Goal: Check status: Check status

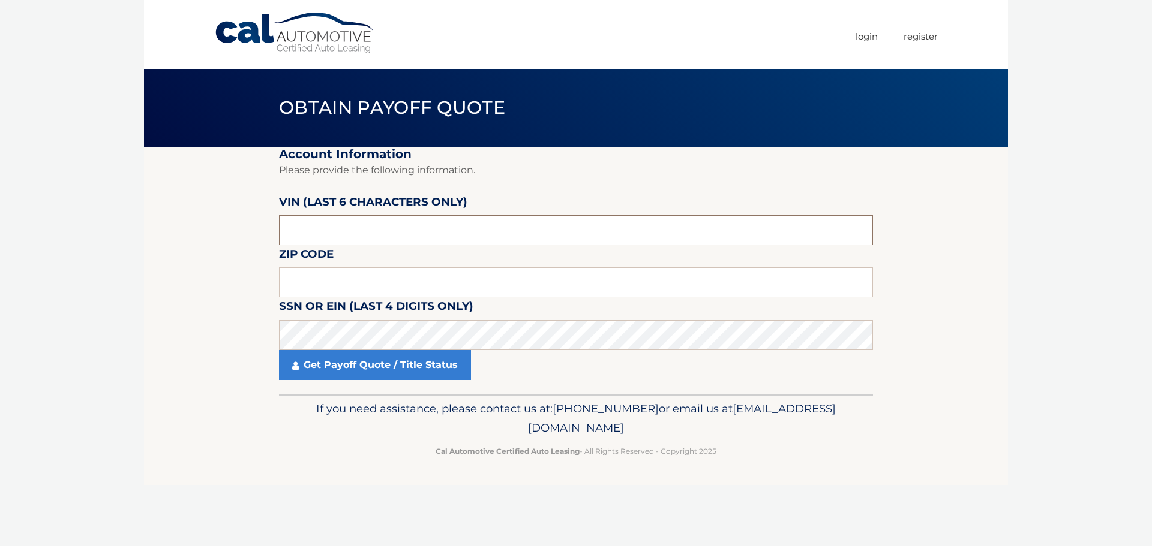
click at [341, 222] on input "text" at bounding box center [576, 230] width 594 height 30
click at [331, 235] on input "text" at bounding box center [576, 230] width 594 height 30
paste input "401594"
type input "401594"
click at [352, 280] on input "text" at bounding box center [576, 283] width 594 height 30
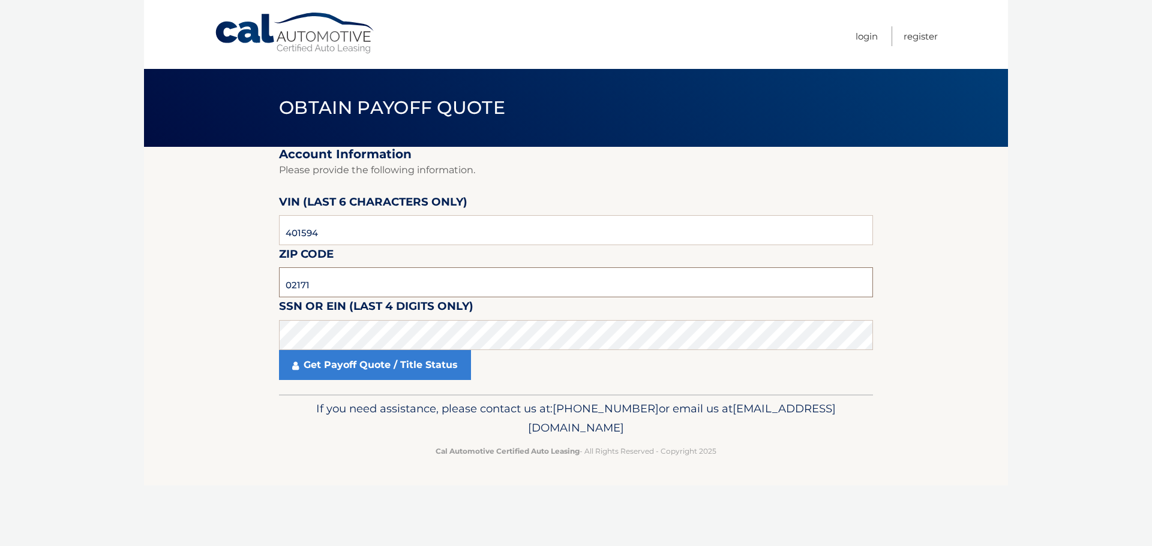
type input "02171"
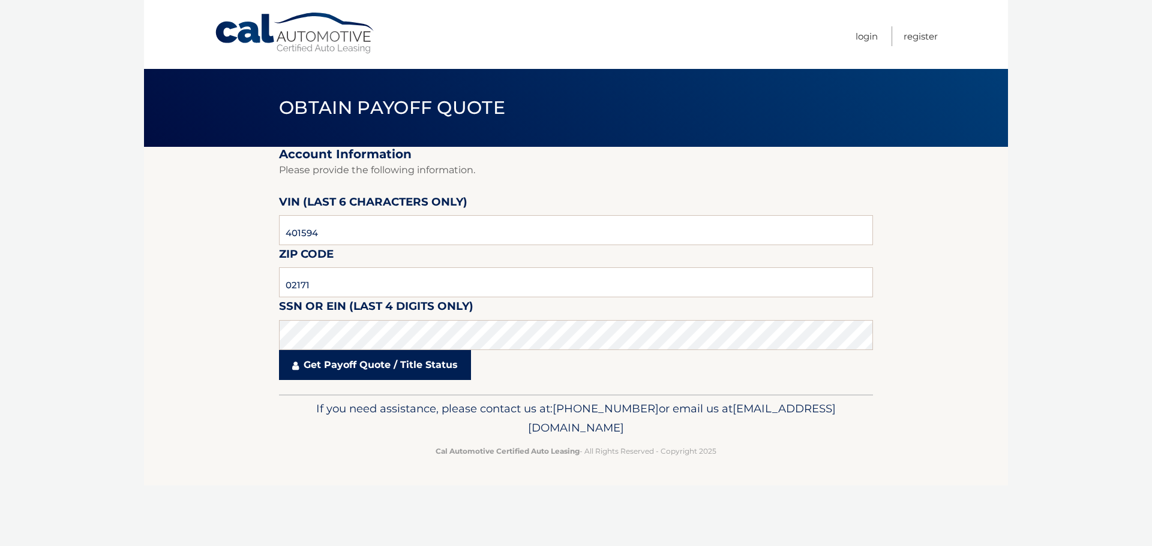
click at [391, 365] on link "Get Payoff Quote / Title Status" at bounding box center [375, 365] width 192 height 30
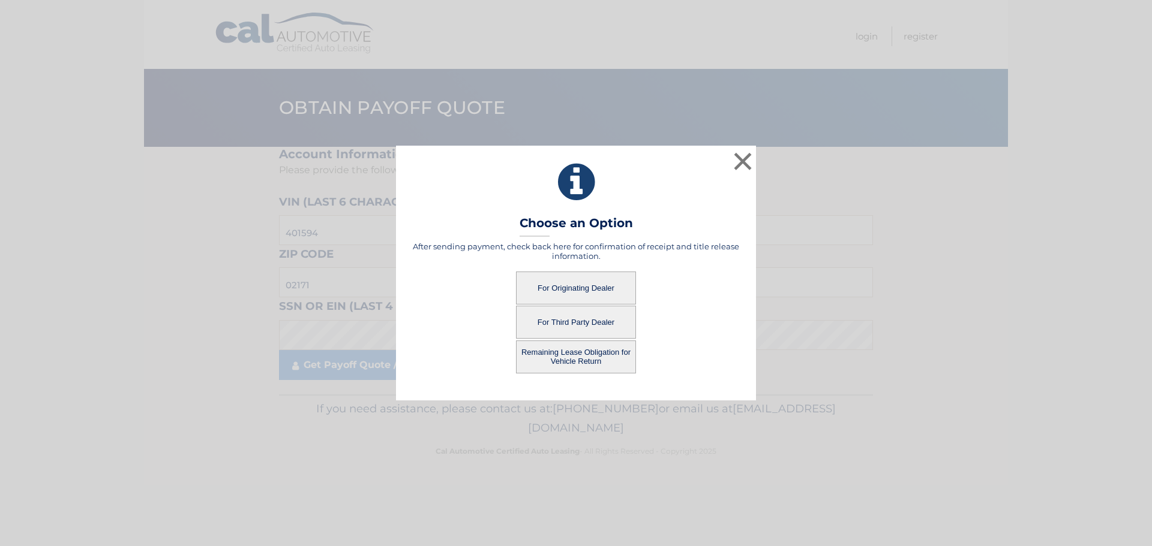
click at [590, 358] on button "Remaining Lease Obligation for Vehicle Return" at bounding box center [576, 357] width 120 height 33
click at [565, 353] on button "Remaining Lease Obligation for Vehicle Return" at bounding box center [576, 357] width 120 height 33
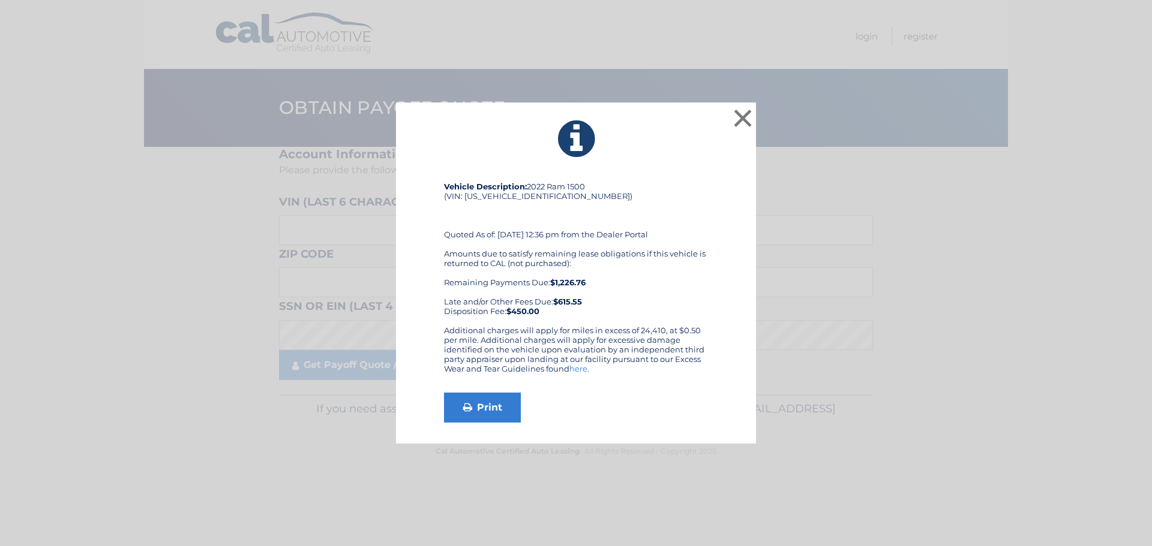
click at [568, 281] on b "$1,226.76" at bounding box center [567, 283] width 35 height 10
click at [533, 310] on strong "$450.00" at bounding box center [522, 312] width 33 height 10
click at [532, 314] on strong "$450.00" at bounding box center [522, 312] width 33 height 10
click at [739, 118] on button "×" at bounding box center [743, 118] width 24 height 24
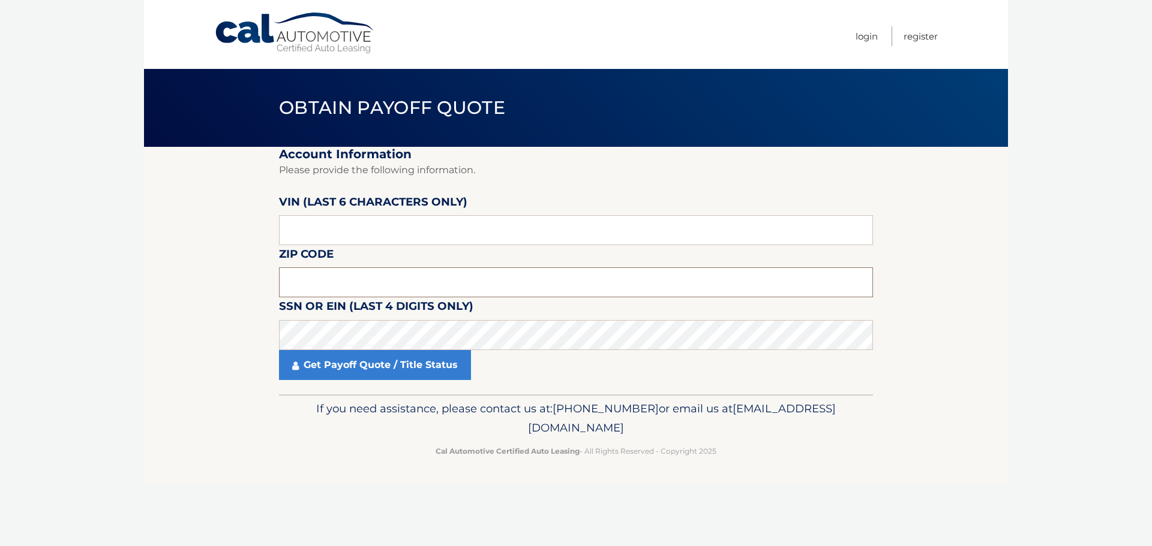
click at [407, 285] on input "text" at bounding box center [576, 283] width 594 height 30
click at [320, 227] on input "text" at bounding box center [576, 230] width 594 height 30
drag, startPoint x: 317, startPoint y: 232, endPoint x: 324, endPoint y: 230, distance: 7.0
click at [317, 232] on input "text" at bounding box center [576, 230] width 594 height 30
paste input "401594"
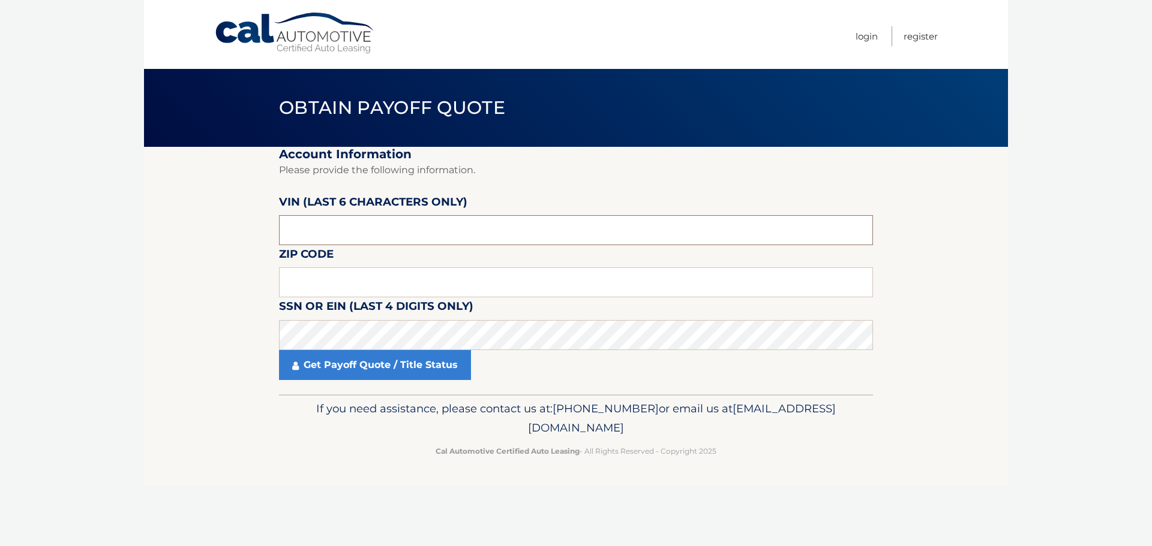
type input "401594"
click at [328, 292] on input "text" at bounding box center [576, 283] width 594 height 30
type input "02171"
click at [251, 386] on section "Account Information Please provide the following information. [PERSON_NAME] (la…" at bounding box center [576, 271] width 864 height 248
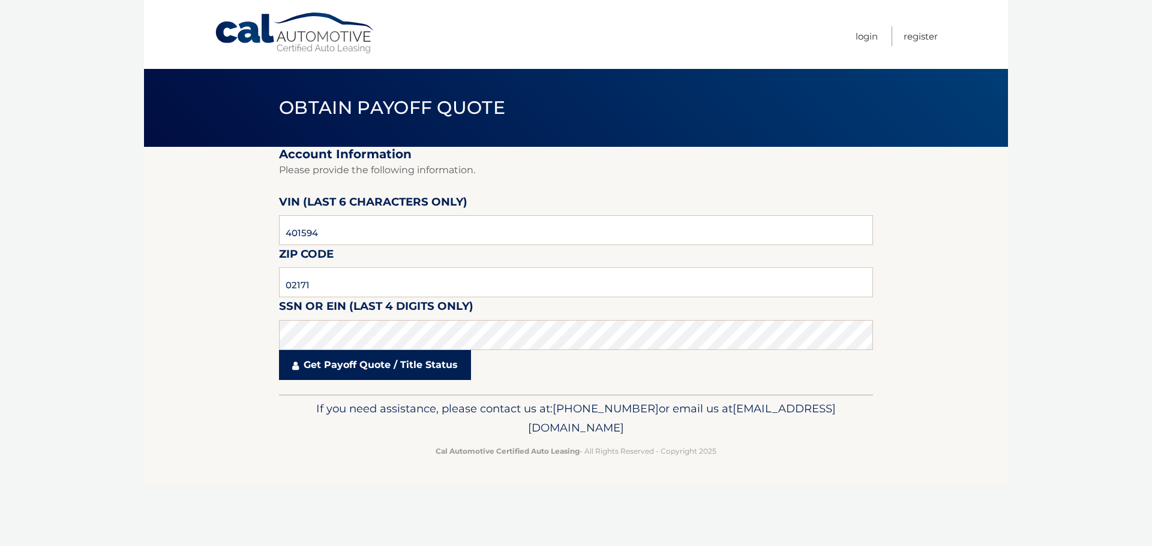
click at [352, 376] on link "Get Payoff Quote / Title Status" at bounding box center [375, 365] width 192 height 30
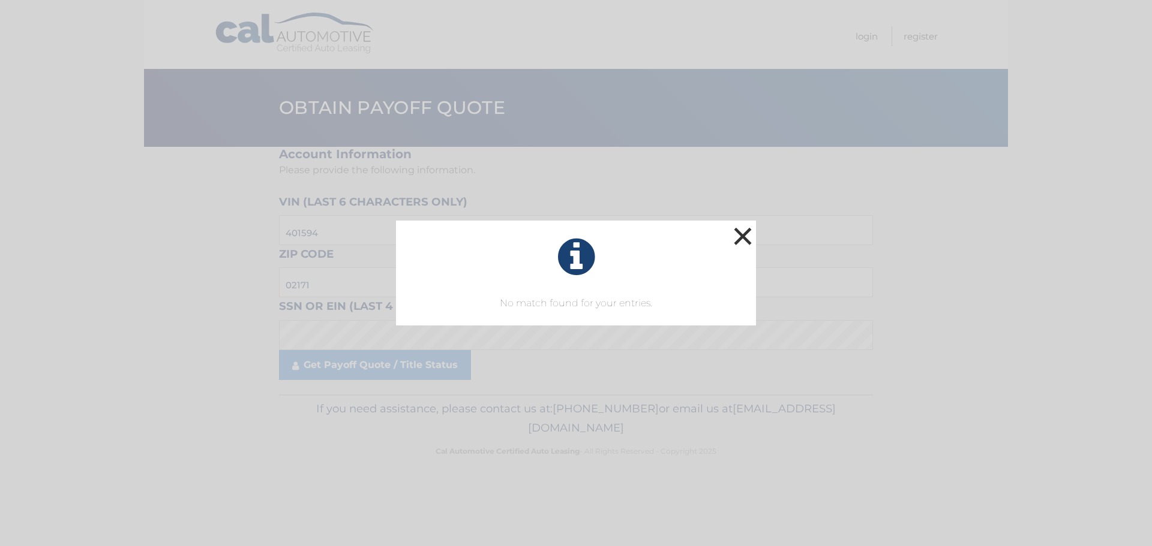
click at [741, 239] on button "×" at bounding box center [743, 236] width 24 height 24
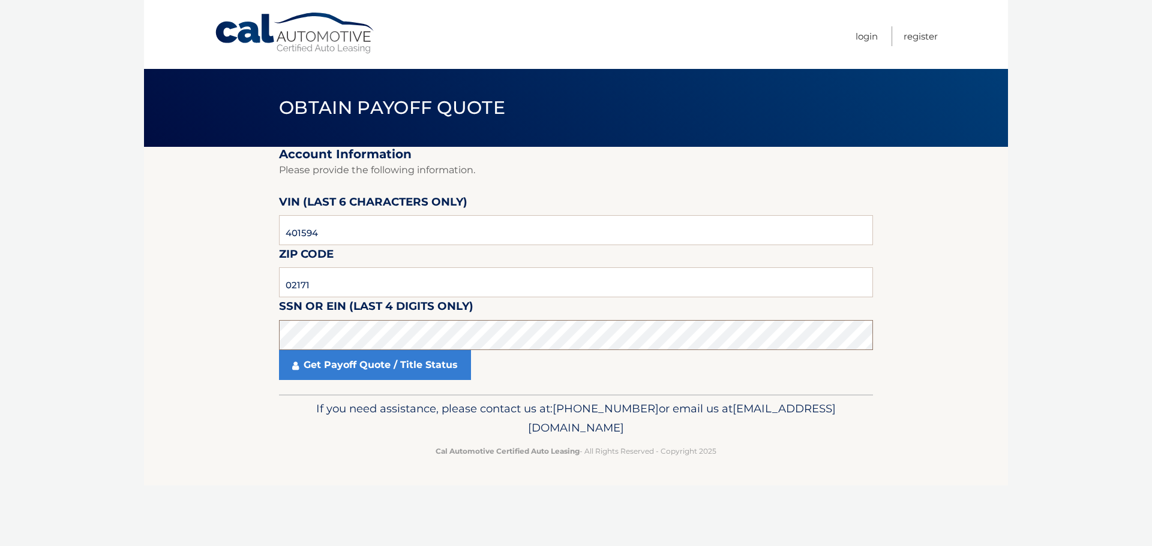
click at [261, 349] on section "Account Information Please provide the following information. [PERSON_NAME] (la…" at bounding box center [576, 271] width 864 height 248
click at [191, 346] on section "Account Information Please provide the following information. [PERSON_NAME] (la…" at bounding box center [576, 271] width 864 height 248
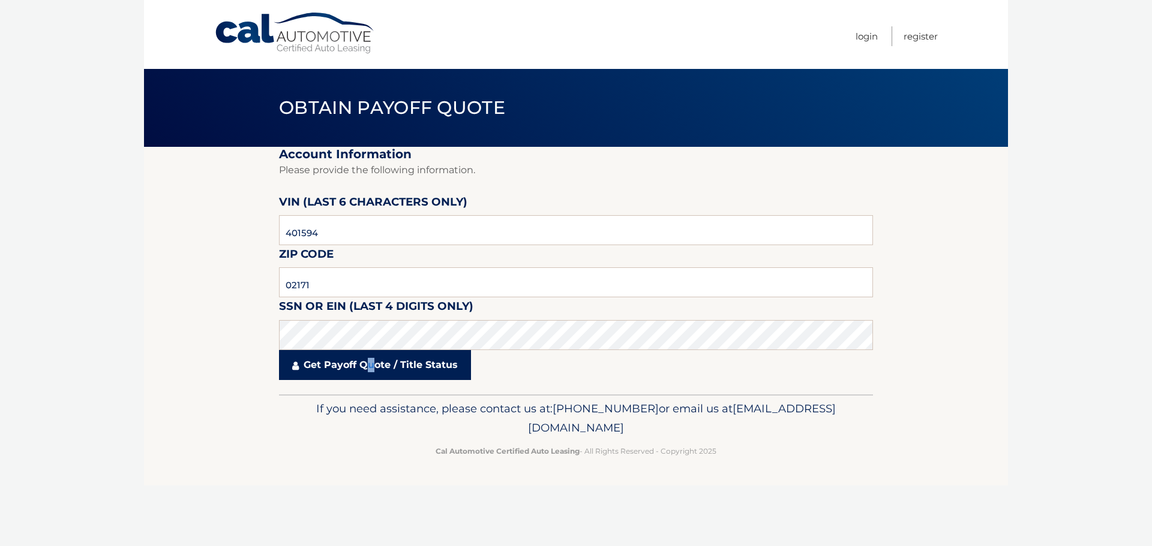
click at [371, 363] on link "Get Payoff Quote / Title Status" at bounding box center [375, 365] width 192 height 30
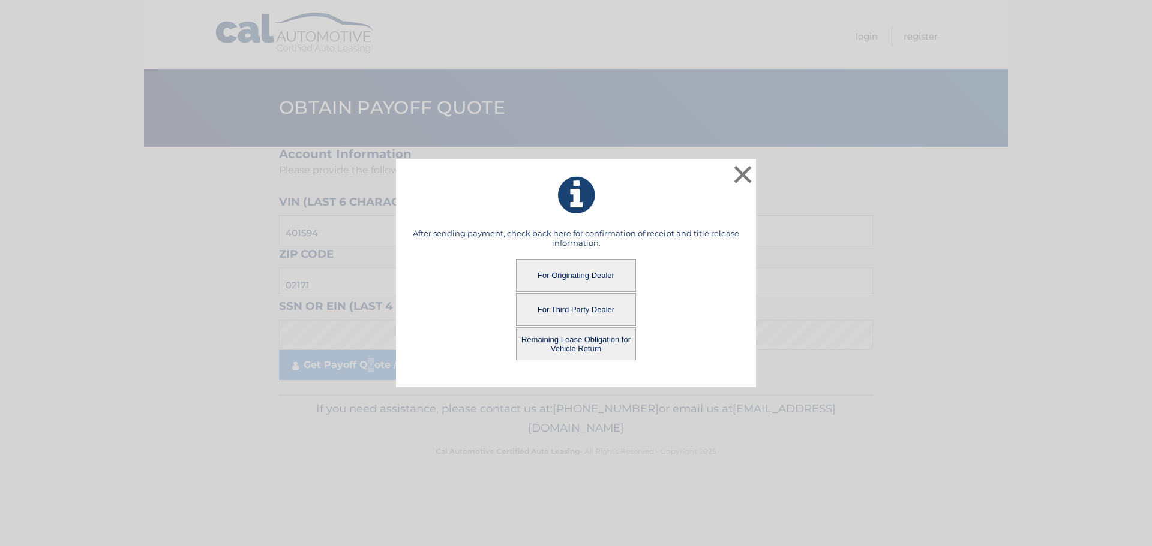
click at [594, 278] on button "For Originating Dealer" at bounding box center [576, 275] width 120 height 33
click at [578, 271] on button "For Originating Dealer" at bounding box center [576, 275] width 120 height 33
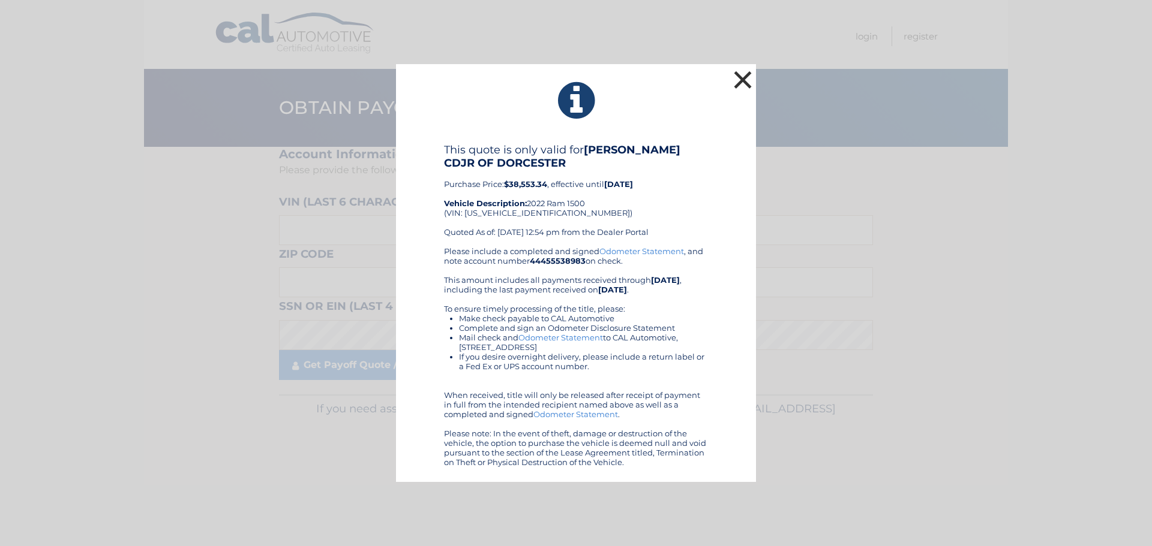
click at [743, 83] on button "×" at bounding box center [743, 80] width 24 height 24
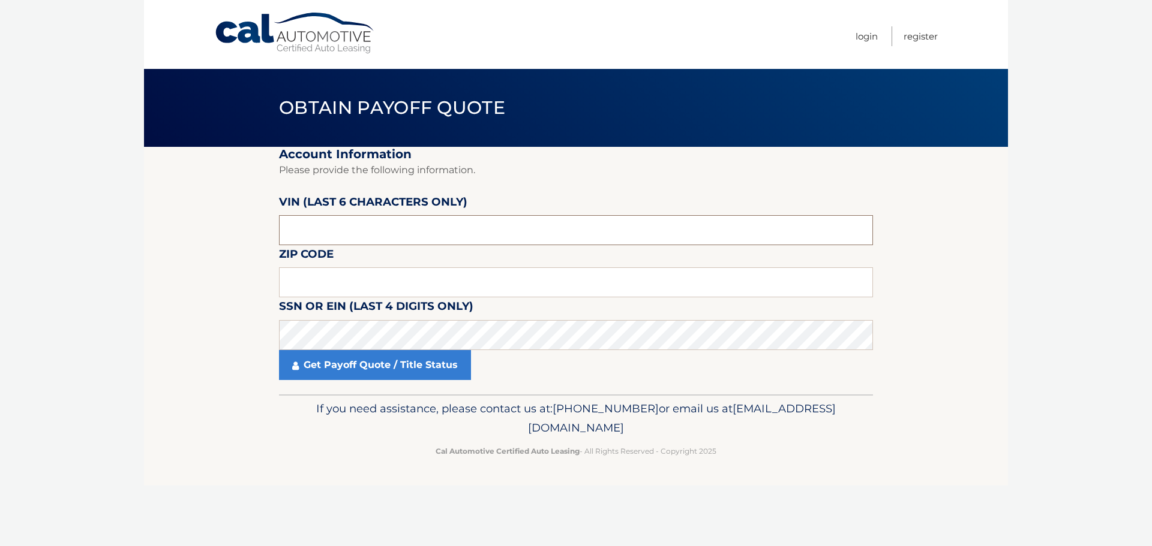
click at [326, 224] on input "text" at bounding box center [576, 230] width 594 height 30
drag, startPoint x: 302, startPoint y: 230, endPoint x: 315, endPoint y: 217, distance: 18.7
click at [302, 230] on input "text" at bounding box center [576, 230] width 594 height 30
click at [320, 218] on input "text" at bounding box center [576, 230] width 594 height 30
drag, startPoint x: 358, startPoint y: 229, endPoint x: 205, endPoint y: 231, distance: 153.6
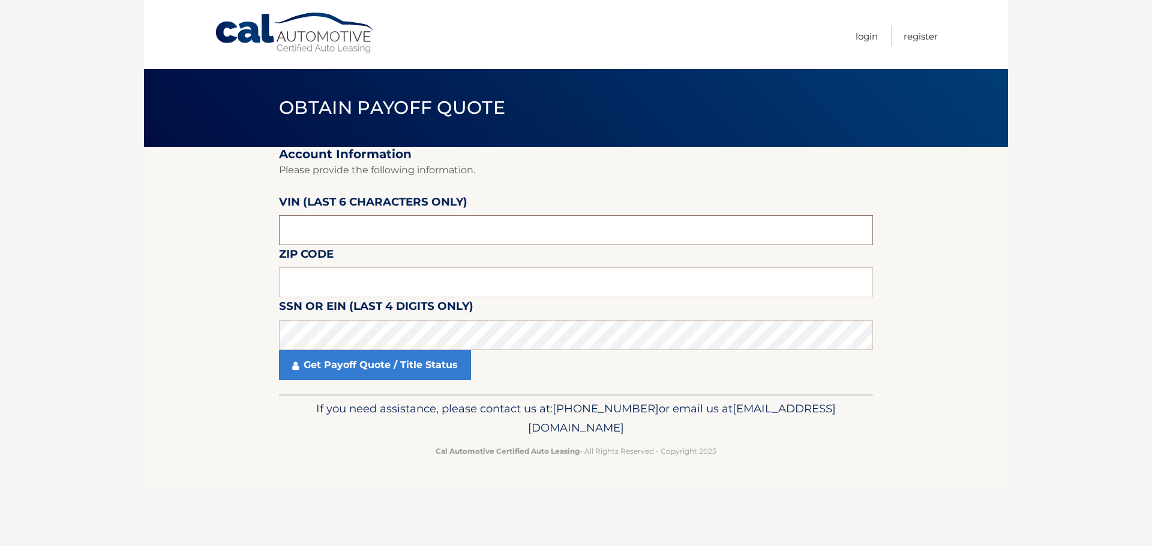
click at [205, 233] on section "Account Information Please provide the following information. VIN (last 6 chara…" at bounding box center [576, 271] width 864 height 248
paste input "401594"
type input "401594"
click at [350, 292] on input "text" at bounding box center [576, 283] width 594 height 30
type input "02171"
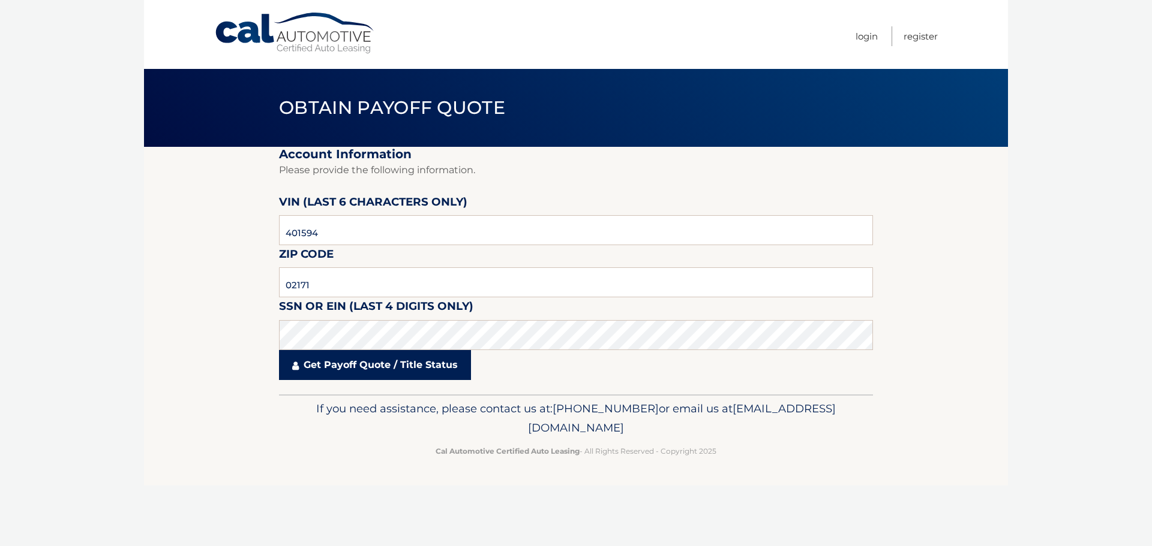
click at [371, 358] on link "Get Payoff Quote / Title Status" at bounding box center [375, 365] width 192 height 30
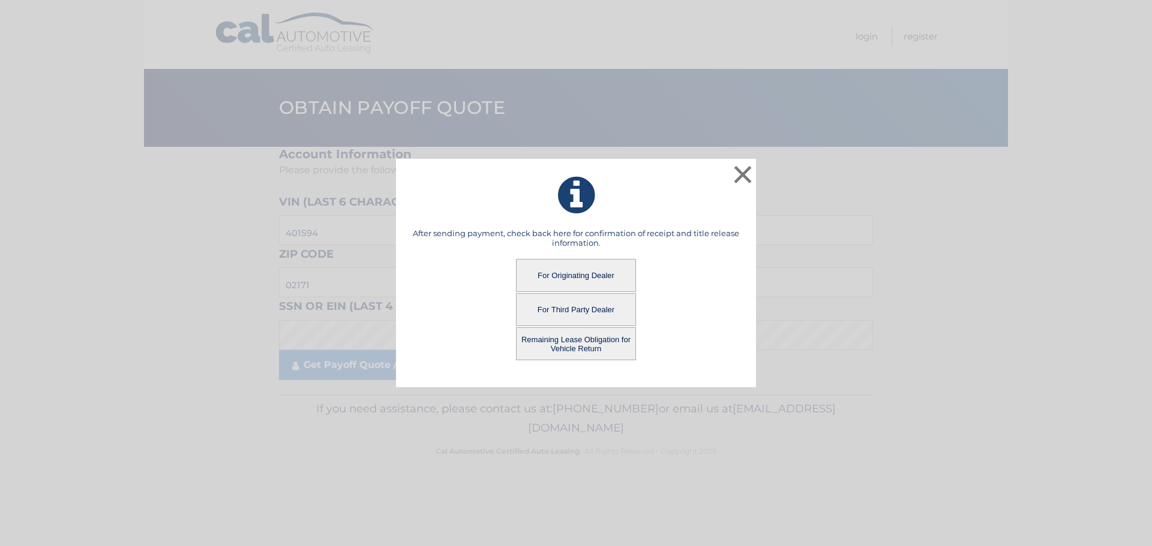
click at [576, 347] on button "Remaining Lease Obligation for Vehicle Return" at bounding box center [576, 344] width 120 height 33
click at [582, 345] on button "Remaining Lease Obligation for Vehicle Return" at bounding box center [576, 344] width 120 height 33
click at [583, 343] on button "Remaining Lease Obligation for Vehicle Return" at bounding box center [576, 344] width 120 height 33
click at [577, 347] on button "Remaining Lease Obligation for Vehicle Return" at bounding box center [576, 344] width 120 height 33
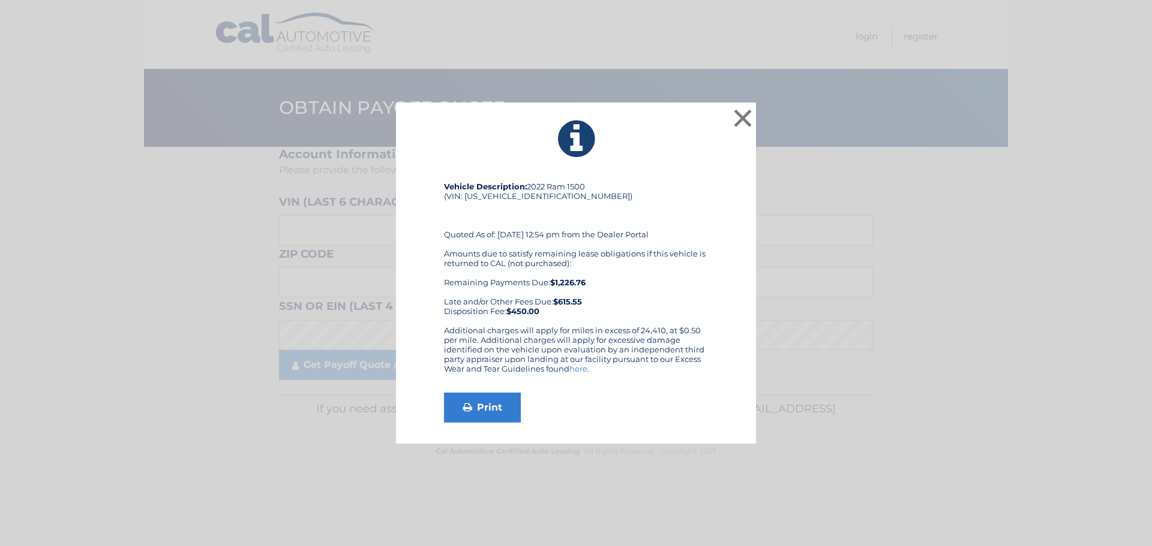
click at [570, 283] on b "$1,226.76" at bounding box center [567, 283] width 35 height 10
click at [569, 302] on b "$615.55" at bounding box center [567, 302] width 29 height 10
drag, startPoint x: 569, startPoint y: 302, endPoint x: 605, endPoint y: 317, distance: 39.2
click at [570, 302] on b "$615.55" at bounding box center [567, 302] width 29 height 10
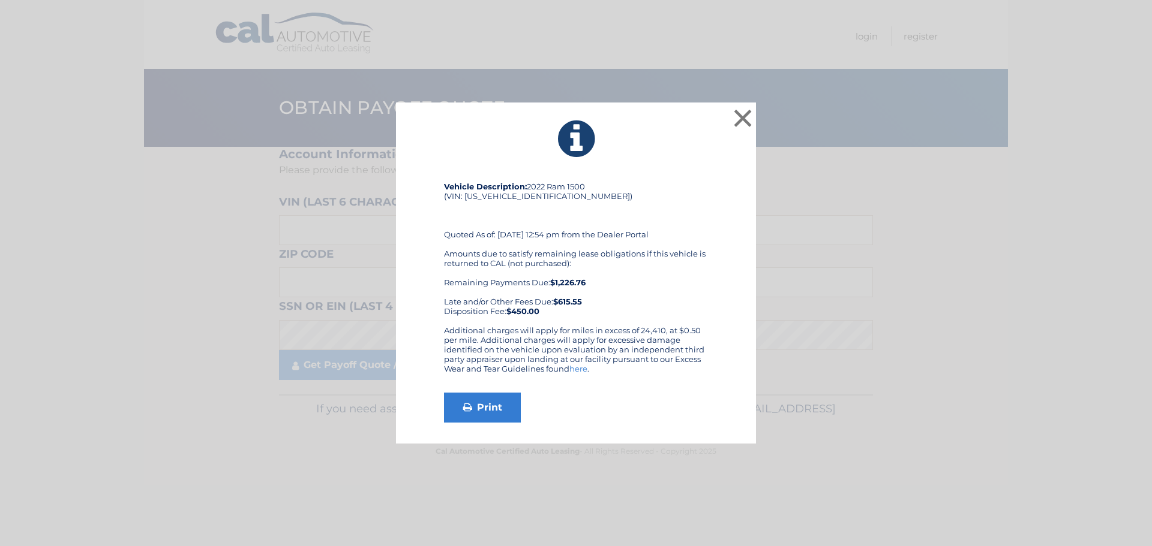
click at [624, 244] on div "Vehicle Description: 2022 Ram 1500 (VIN: 1C6SRFFT3NN401594) Quoted As of: 10/07…" at bounding box center [576, 254] width 264 height 144
click at [699, 242] on div "Vehicle Description: 2022 Ram 1500 (VIN: 1C6SRFFT3NN401594) Quoted As of: 10/07…" at bounding box center [576, 254] width 264 height 144
